Goal: Transaction & Acquisition: Purchase product/service

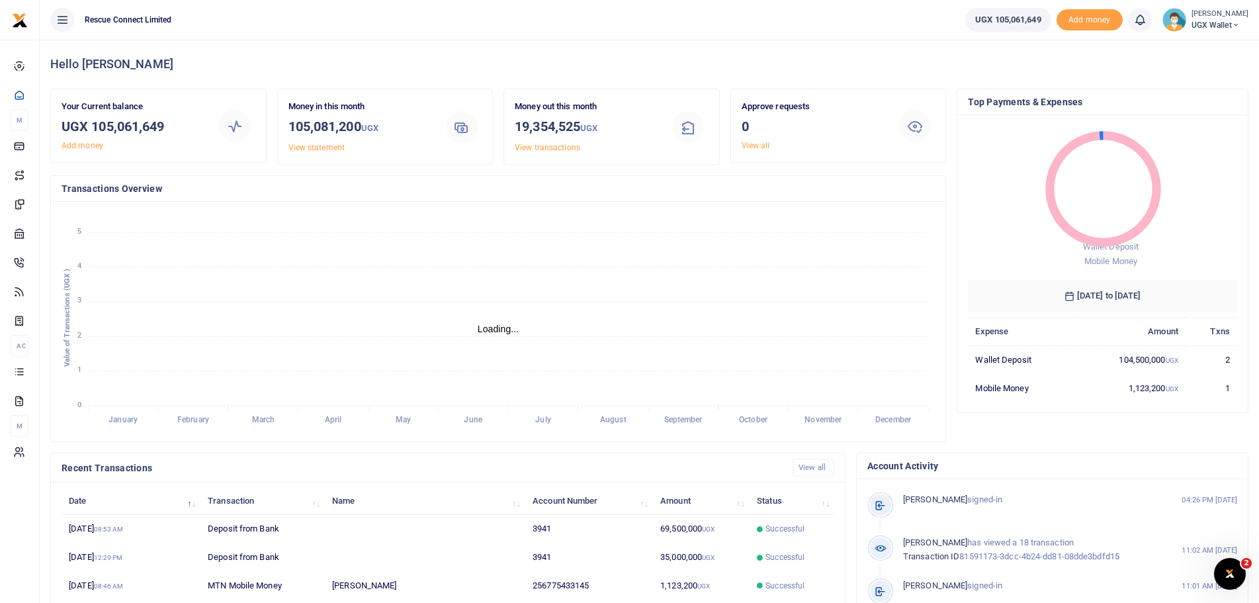
scroll to position [12, 12]
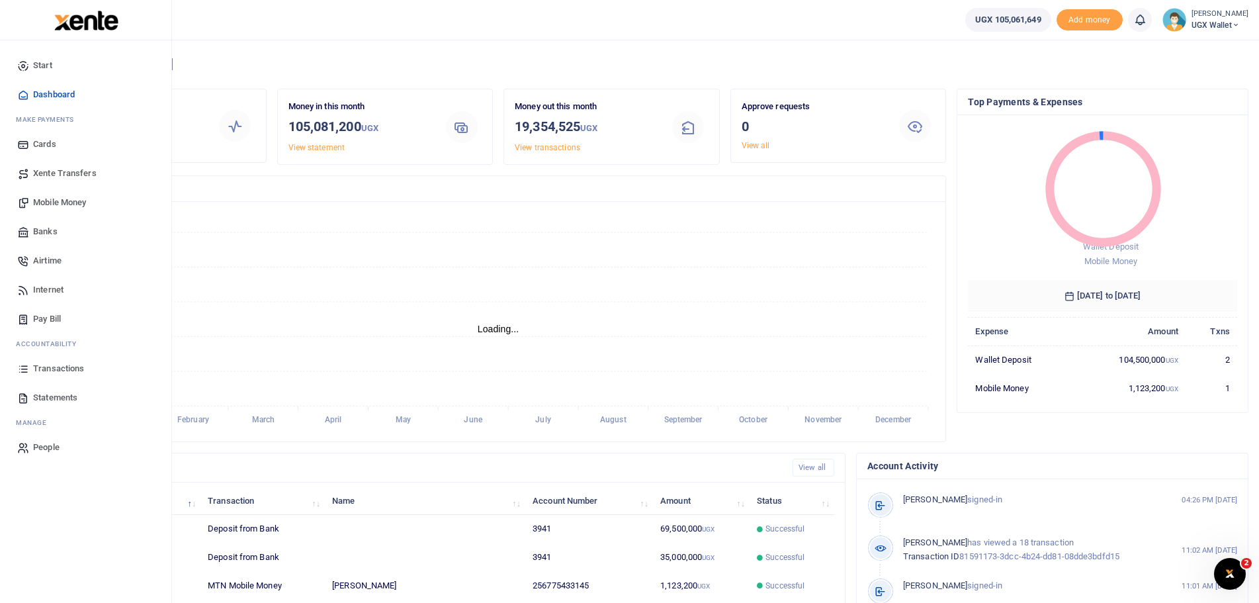
click at [69, 224] on link "Banks" at bounding box center [86, 231] width 150 height 29
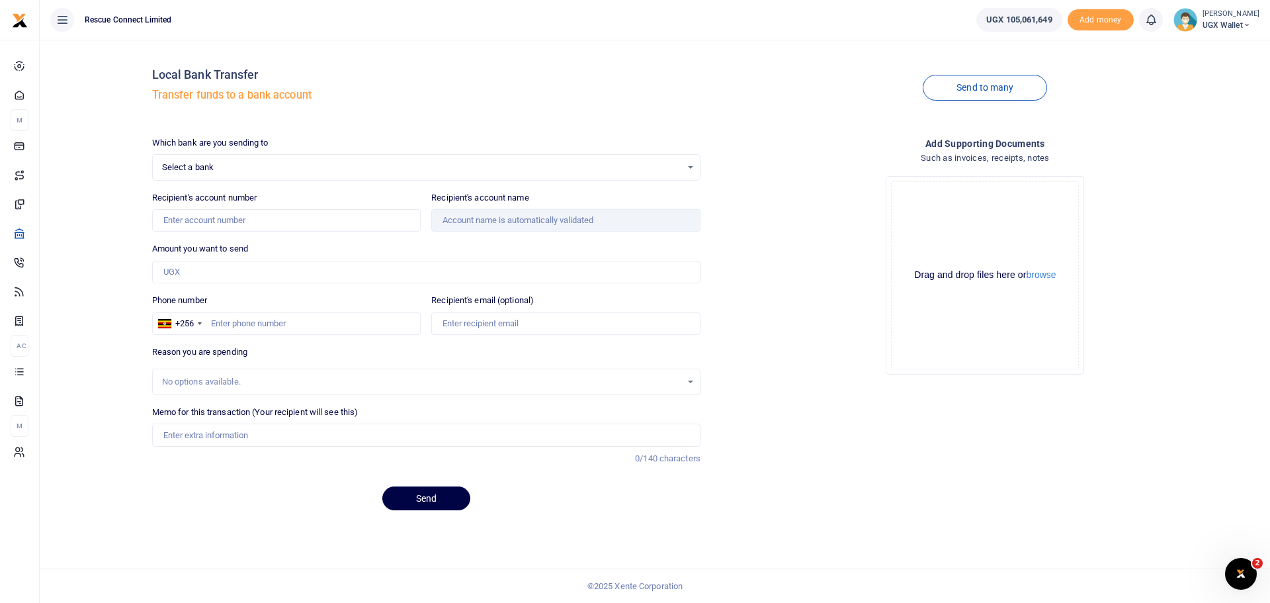
click at [273, 168] on span "Select a bank" at bounding box center [421, 167] width 519 height 13
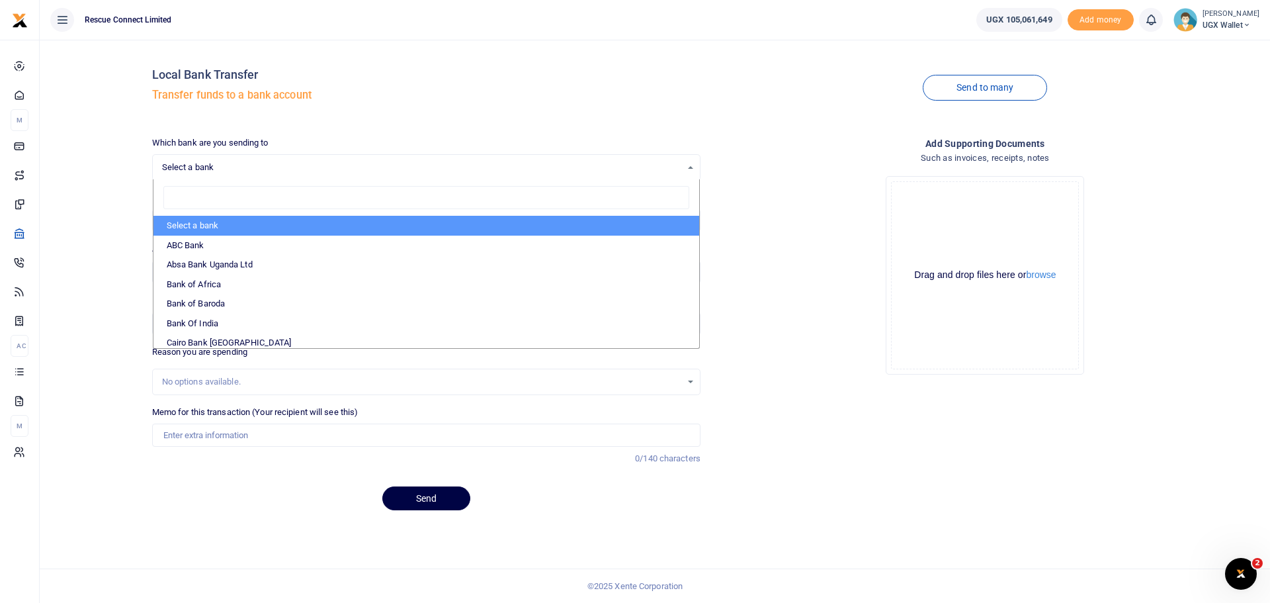
type input "I"
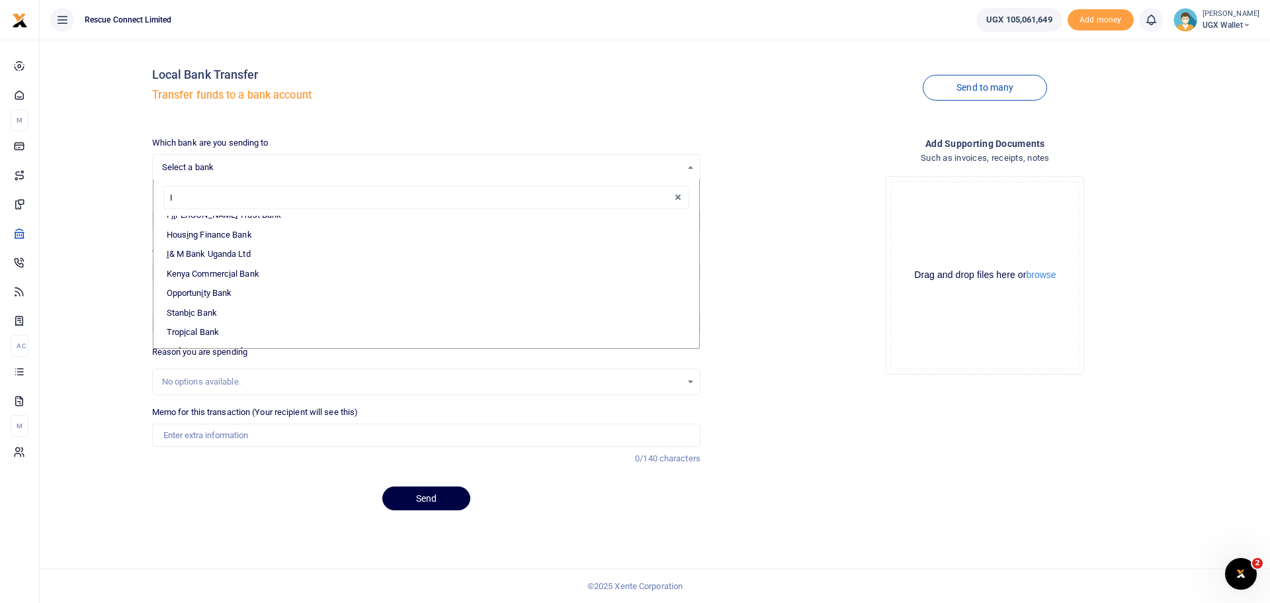
scroll to position [132, 0]
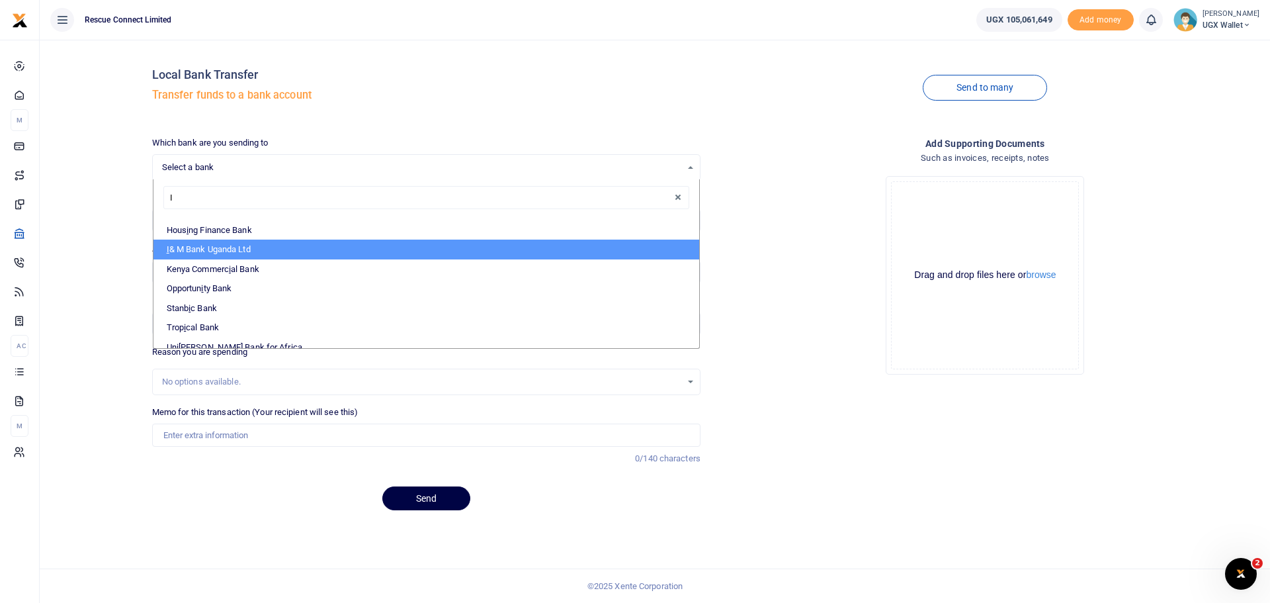
click at [275, 251] on li "I & M Bank Uganda Ltd" at bounding box center [426, 249] width 546 height 20
select select "IMBUL"
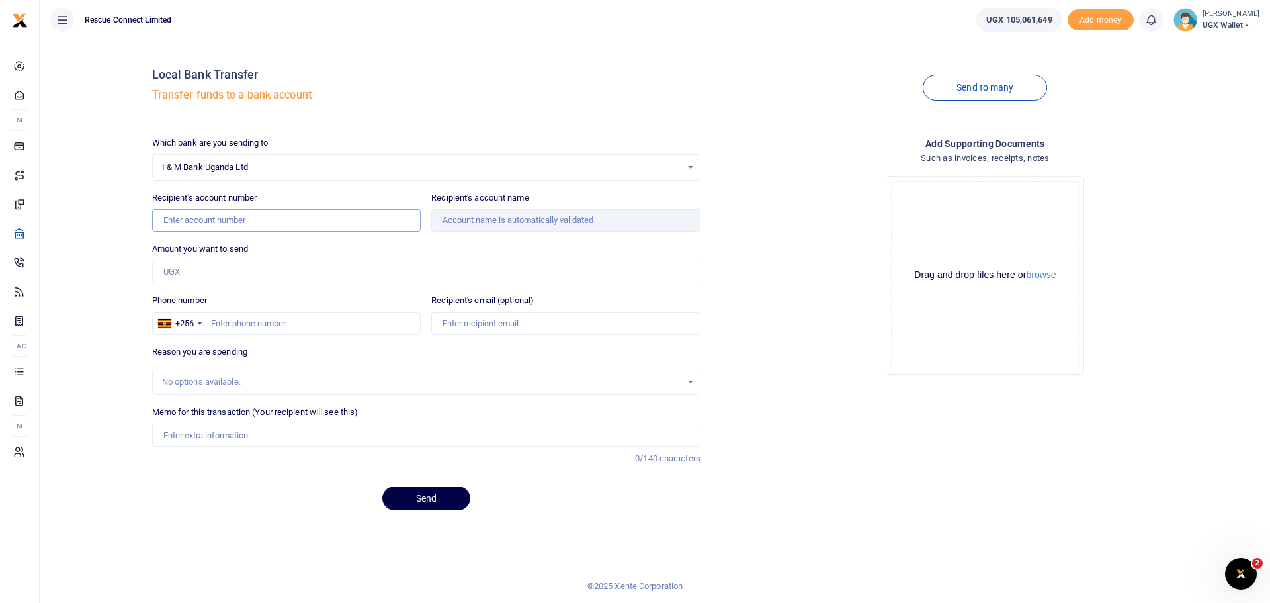
click at [261, 212] on input "Recipient's account number" at bounding box center [286, 220] width 269 height 22
click at [267, 228] on input "Recipient's account number" at bounding box center [286, 220] width 269 height 22
paste input "50727410001"
type input "50727410001"
click at [195, 271] on input "Amount you want to send" at bounding box center [426, 272] width 548 height 22
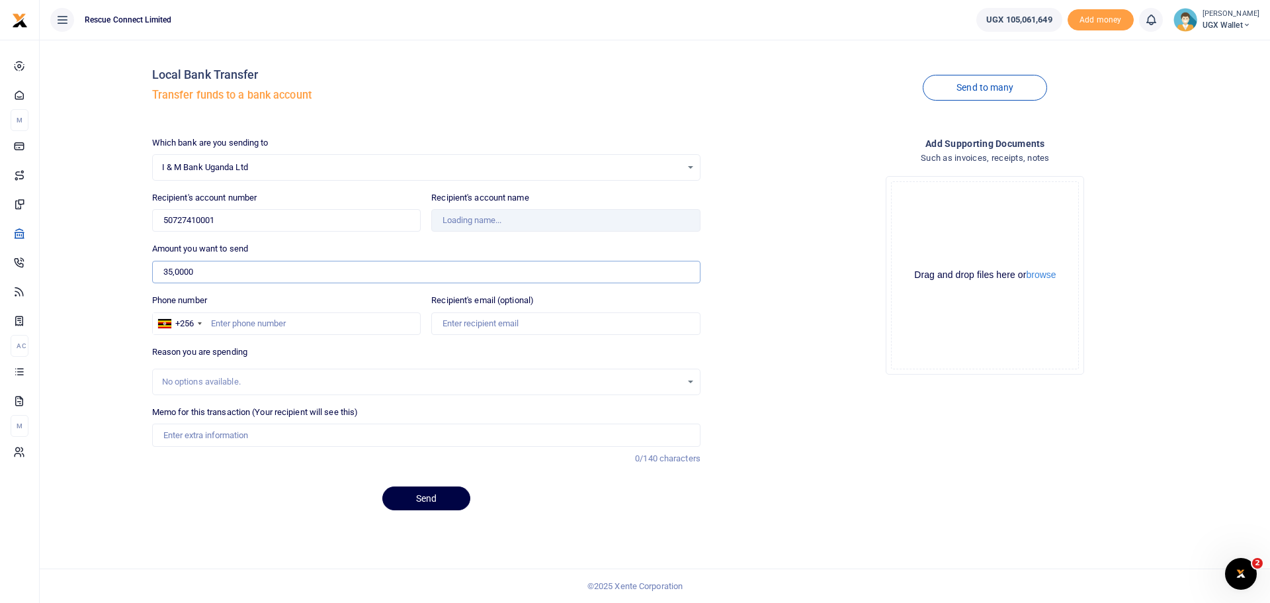
type input "350,000"
type input "Rescue Connect Limited"
type input "350,000"
click at [272, 329] on input "Phone number" at bounding box center [286, 323] width 269 height 22
click at [253, 324] on input "Phone number" at bounding box center [286, 323] width 269 height 22
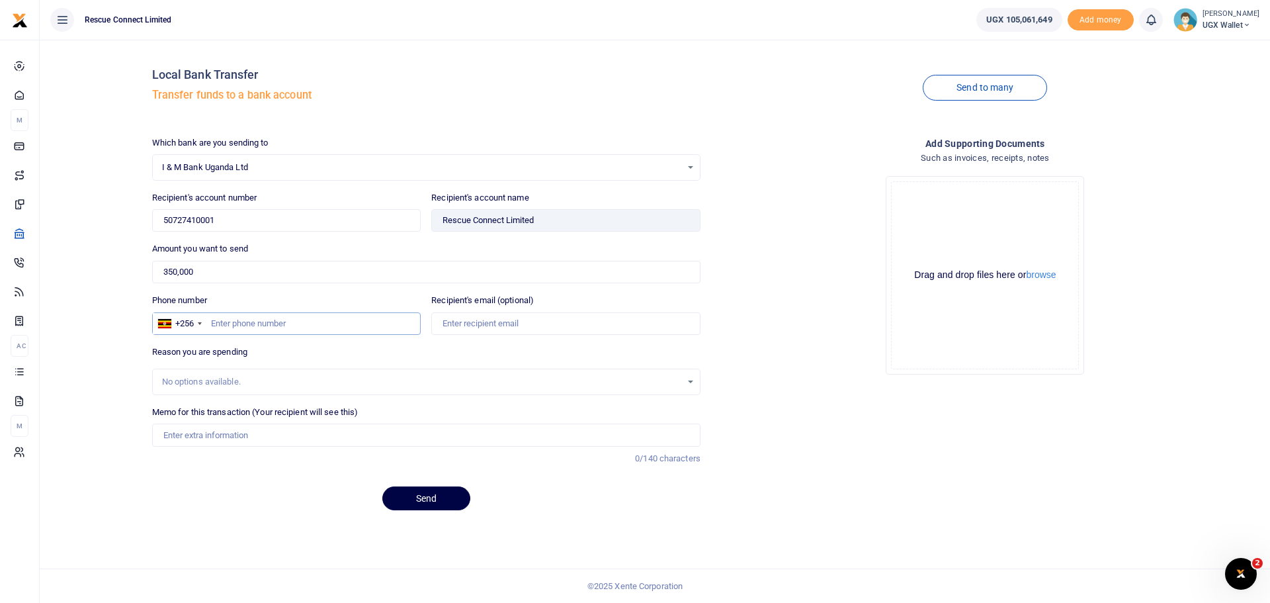
paste input "tel:+256748020415"
click at [241, 322] on input "tel:+256748020415" at bounding box center [286, 323] width 269 height 22
type input "748020415"
click at [239, 437] on input "Memo for this transaction (Your recipient will see this)" at bounding box center [426, 434] width 548 height 22
type input "To fund Rescue UGX bank account"
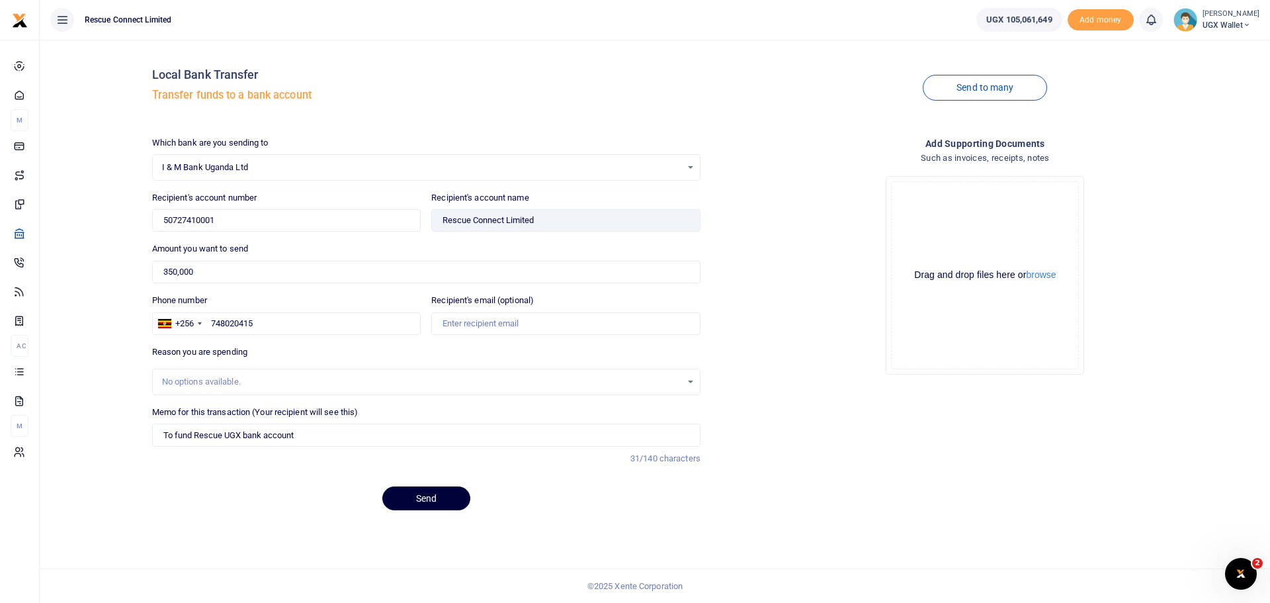
click at [410, 499] on button "Send" at bounding box center [426, 498] width 88 height 24
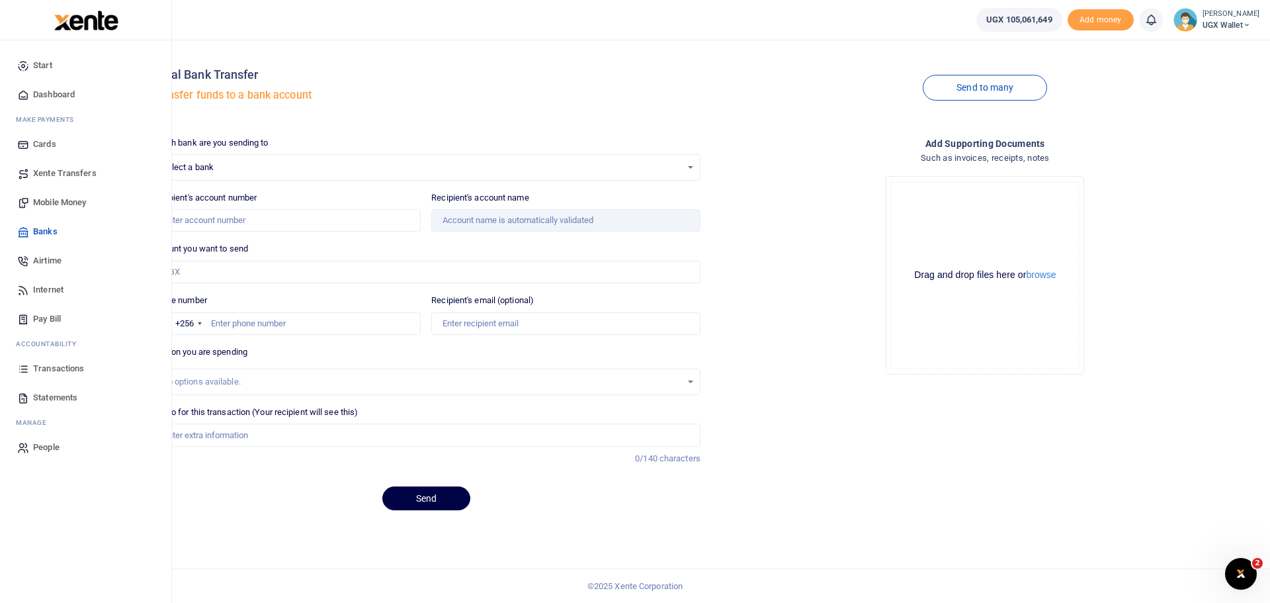
click at [58, 364] on span "Transactions" at bounding box center [58, 368] width 51 height 13
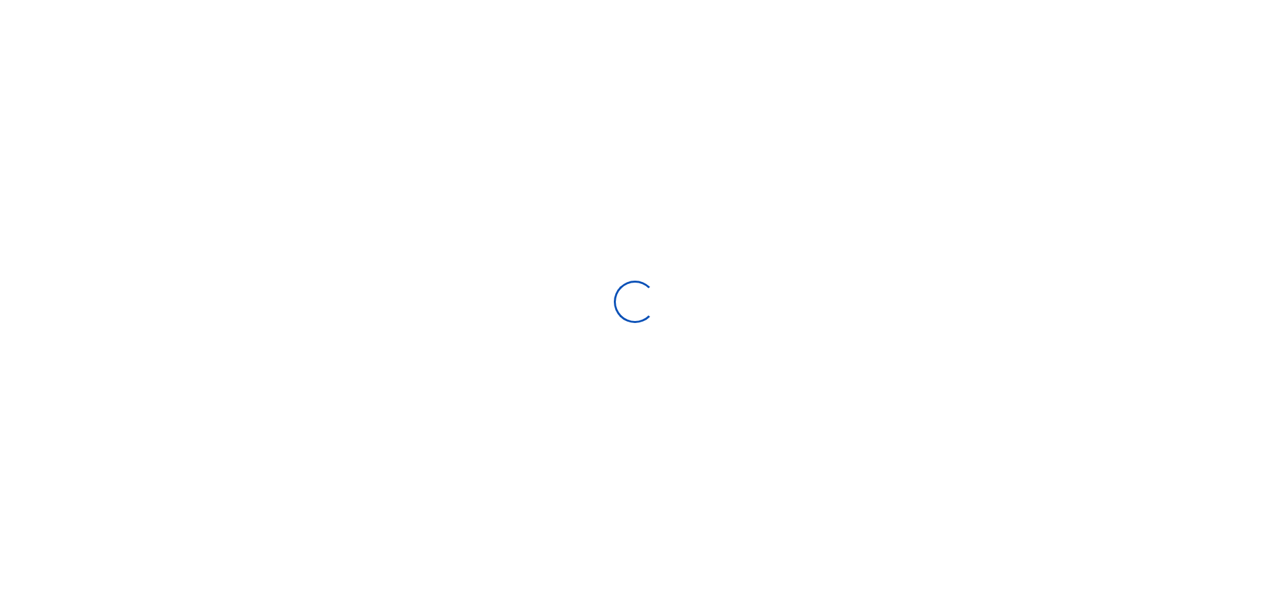
select select
type input "[DATE] - [DATE]"
